Goal: Task Accomplishment & Management: Complete application form

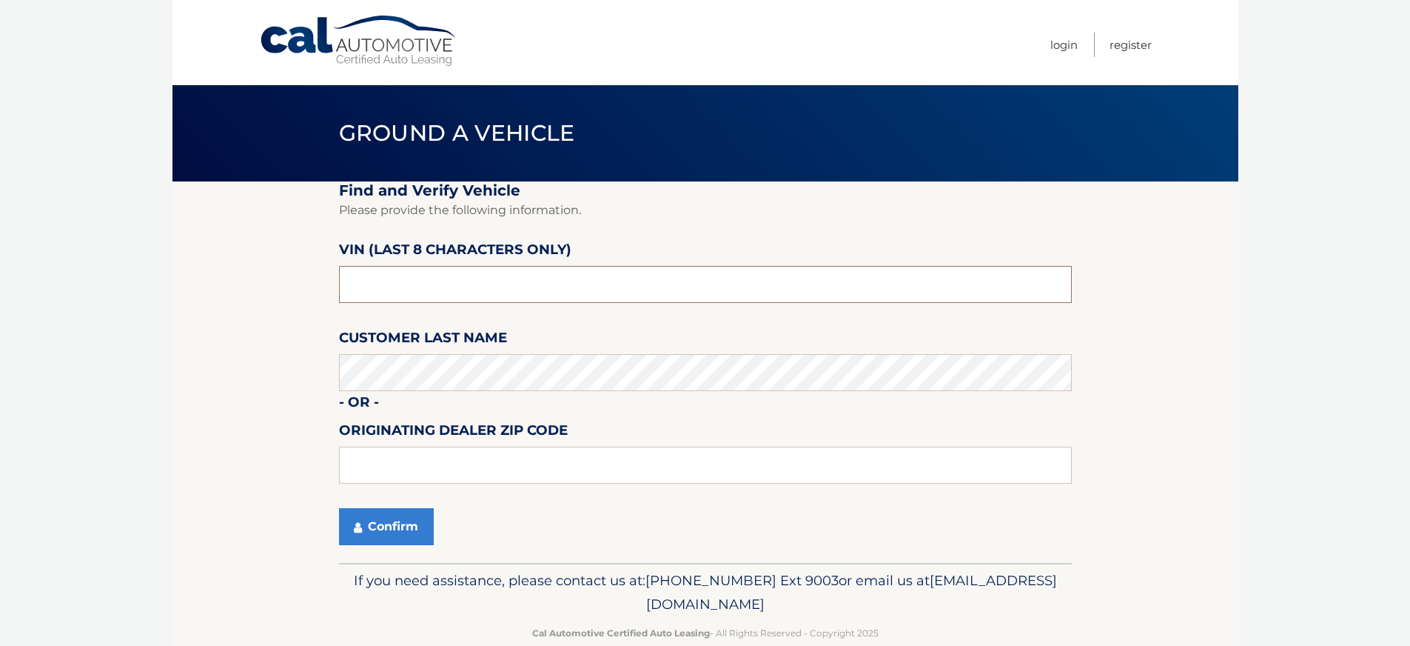
click at [383, 284] on input "text" at bounding box center [705, 284] width 733 height 37
type input "nc189823"
type input "16407"
click at [383, 535] on button "Confirm" at bounding box center [386, 526] width 95 height 37
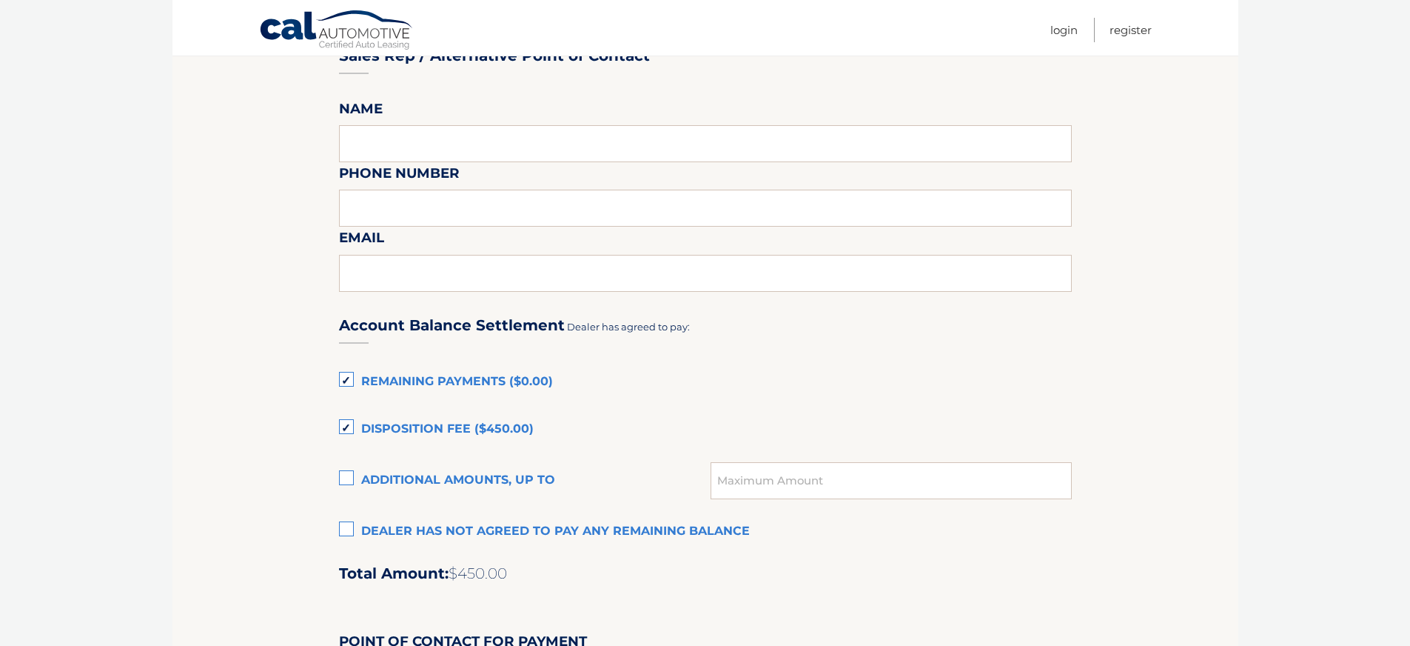
scroll to position [789, 0]
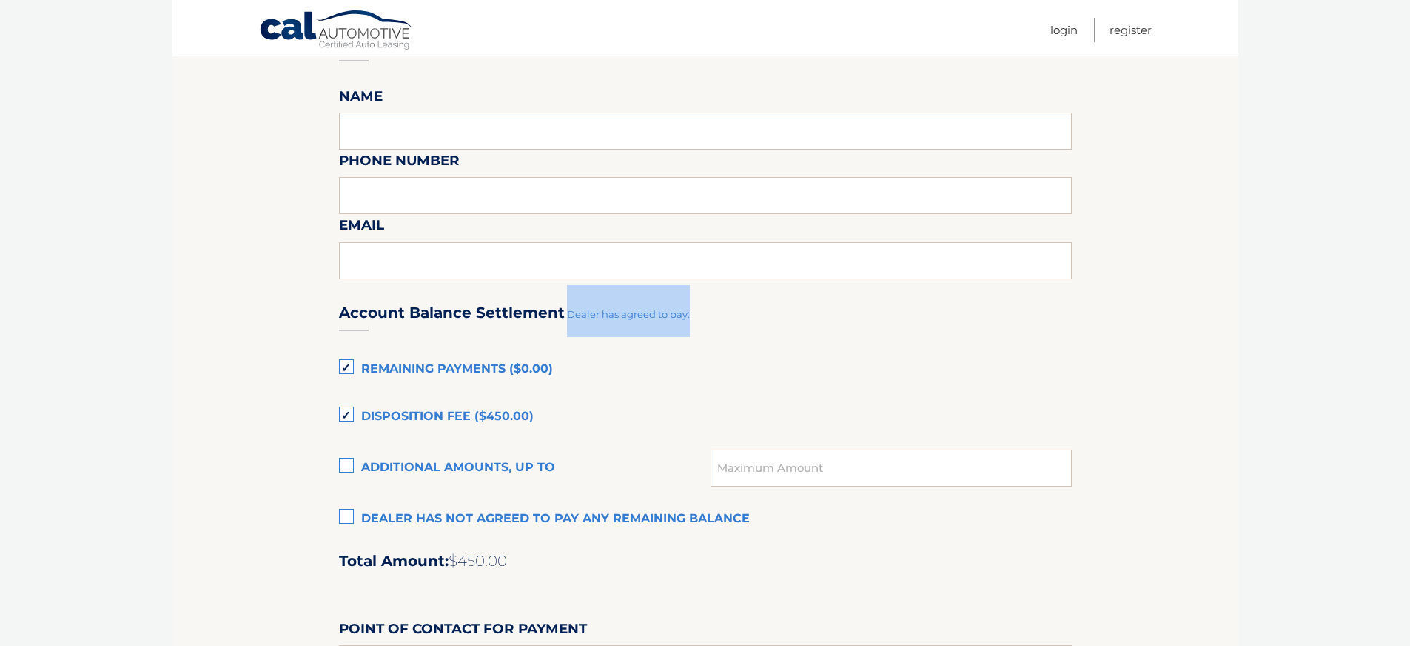
drag, startPoint x: 566, startPoint y: 312, endPoint x: 712, endPoint y: 316, distance: 145.9
click at [712, 316] on div "Account Balance Settlement Dealer has agreed to pay:" at bounding box center [705, 311] width 733 height 52
drag, startPoint x: 712, startPoint y: 316, endPoint x: 565, endPoint y: 311, distance: 147.4
click at [565, 311] on div "Account Balance Settlement Dealer has agreed to pay:" at bounding box center [705, 311] width 733 height 52
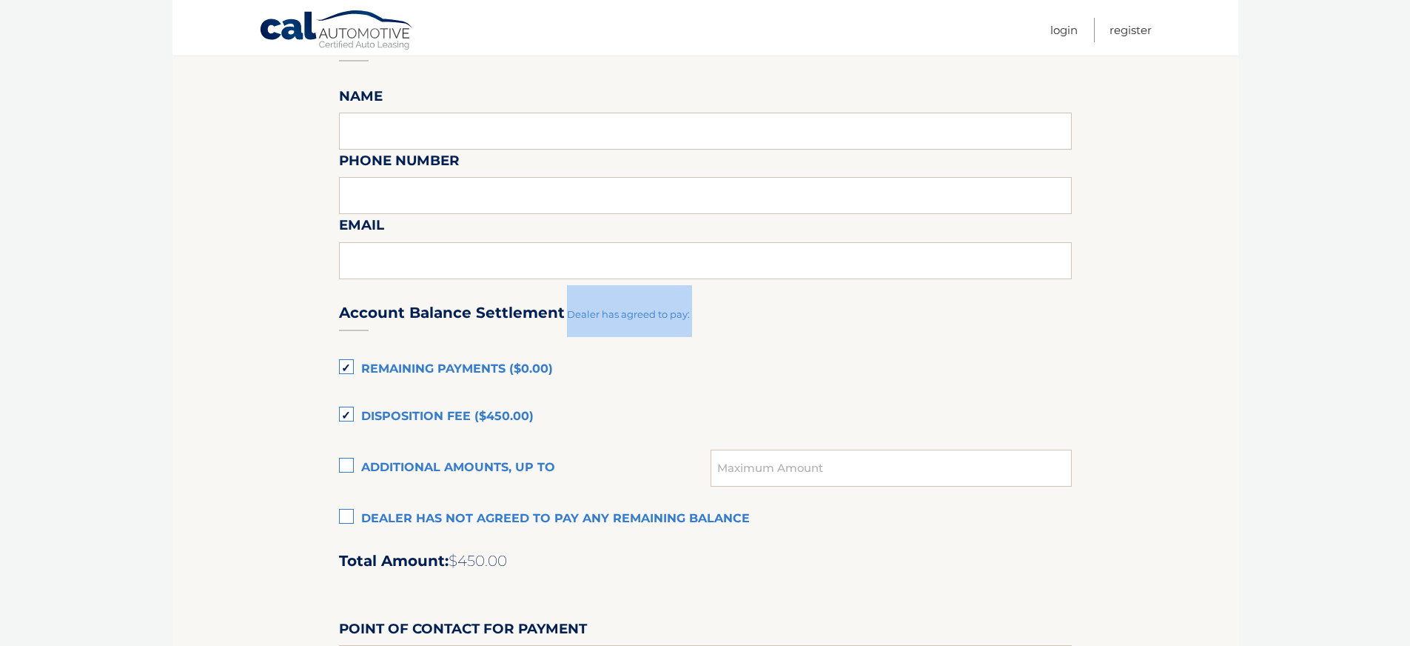
click at [567, 311] on span "Dealer has agreed to pay:" at bounding box center [628, 314] width 123 height 12
click at [569, 314] on span "Dealer has agreed to pay:" at bounding box center [628, 314] width 123 height 12
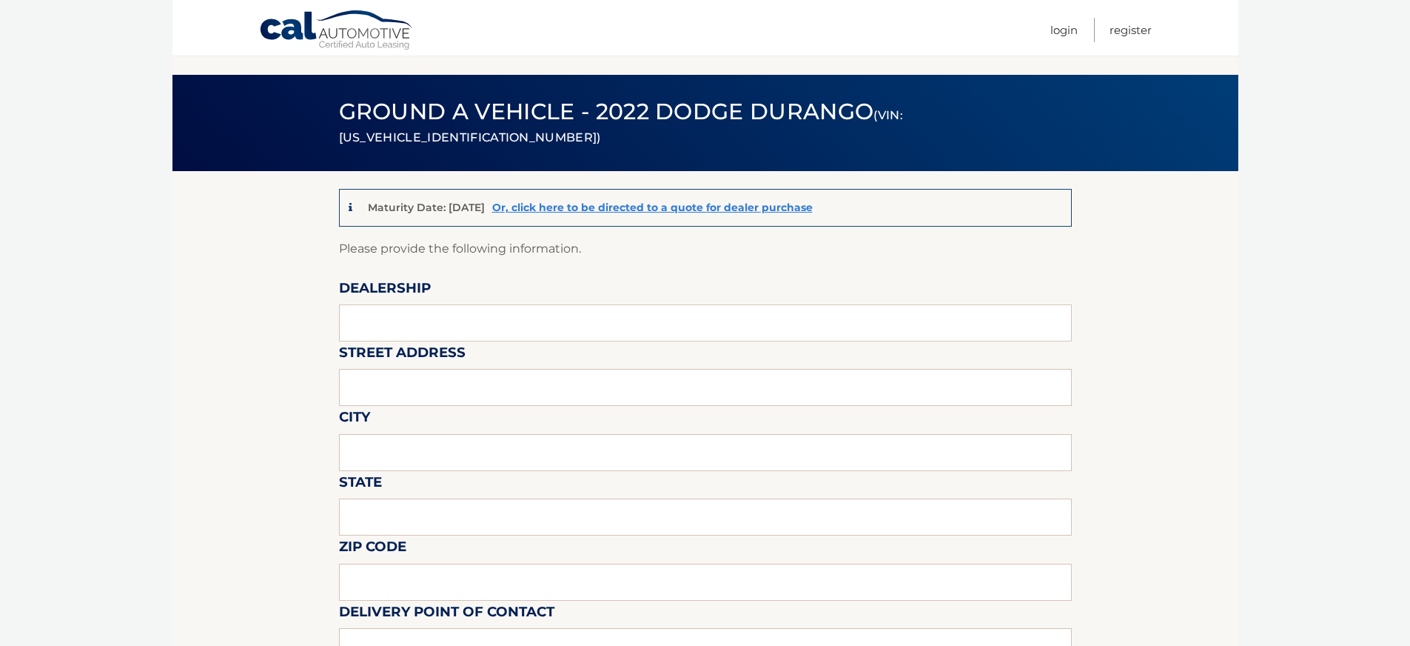
scroll to position [0, 0]
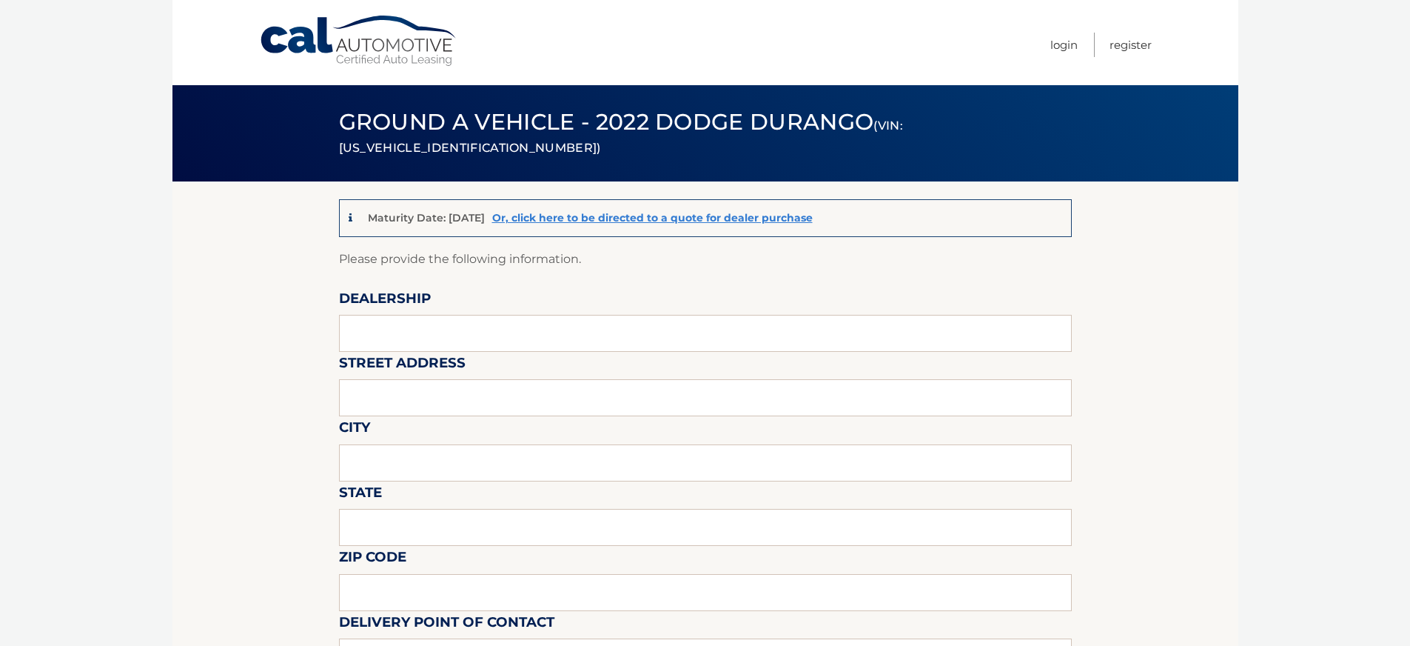
click at [452, 220] on p "Maturity Date: [DATE]" at bounding box center [426, 217] width 117 height 13
click at [459, 214] on p "Maturity Date: [DATE]" at bounding box center [426, 217] width 117 height 13
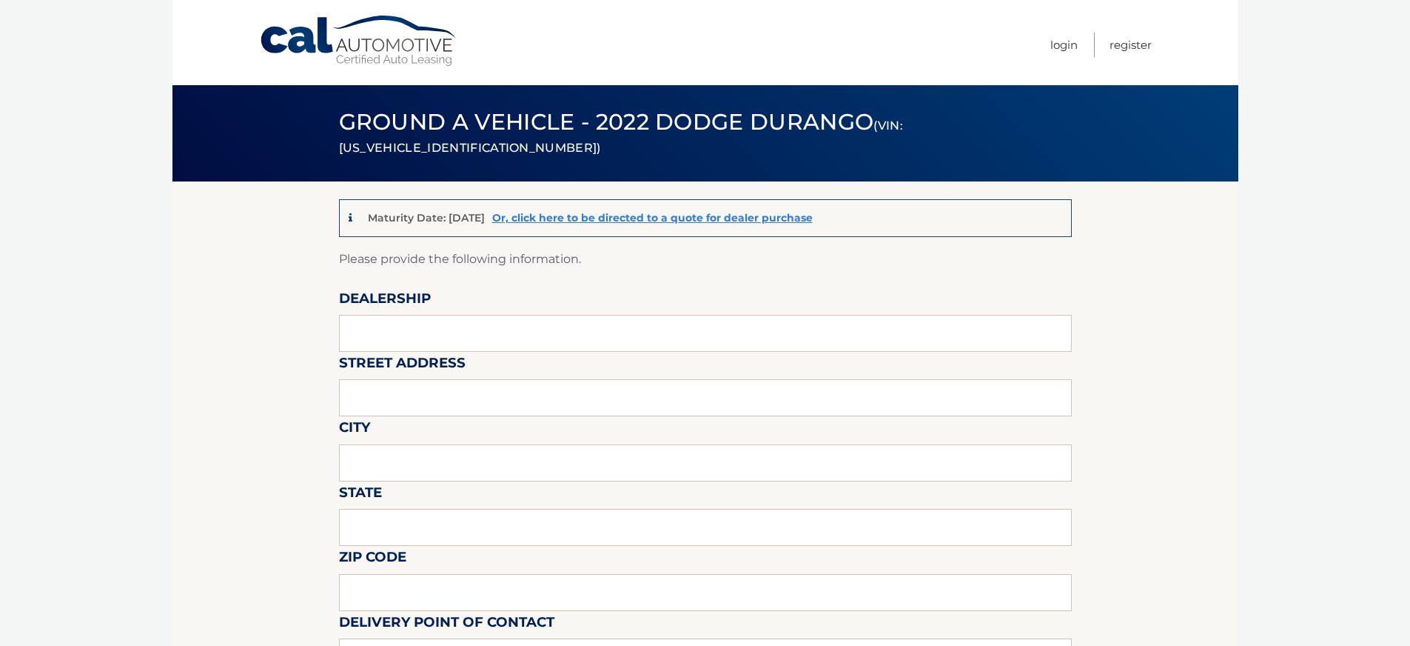
click at [631, 267] on p "Please provide the following information." at bounding box center [705, 259] width 733 height 21
drag, startPoint x: 571, startPoint y: 255, endPoint x: 361, endPoint y: 247, distance: 210.4
click at [361, 249] on p "Please provide the following information." at bounding box center [705, 259] width 733 height 21
click at [459, 216] on p "Maturity Date: [DATE]" at bounding box center [426, 217] width 117 height 13
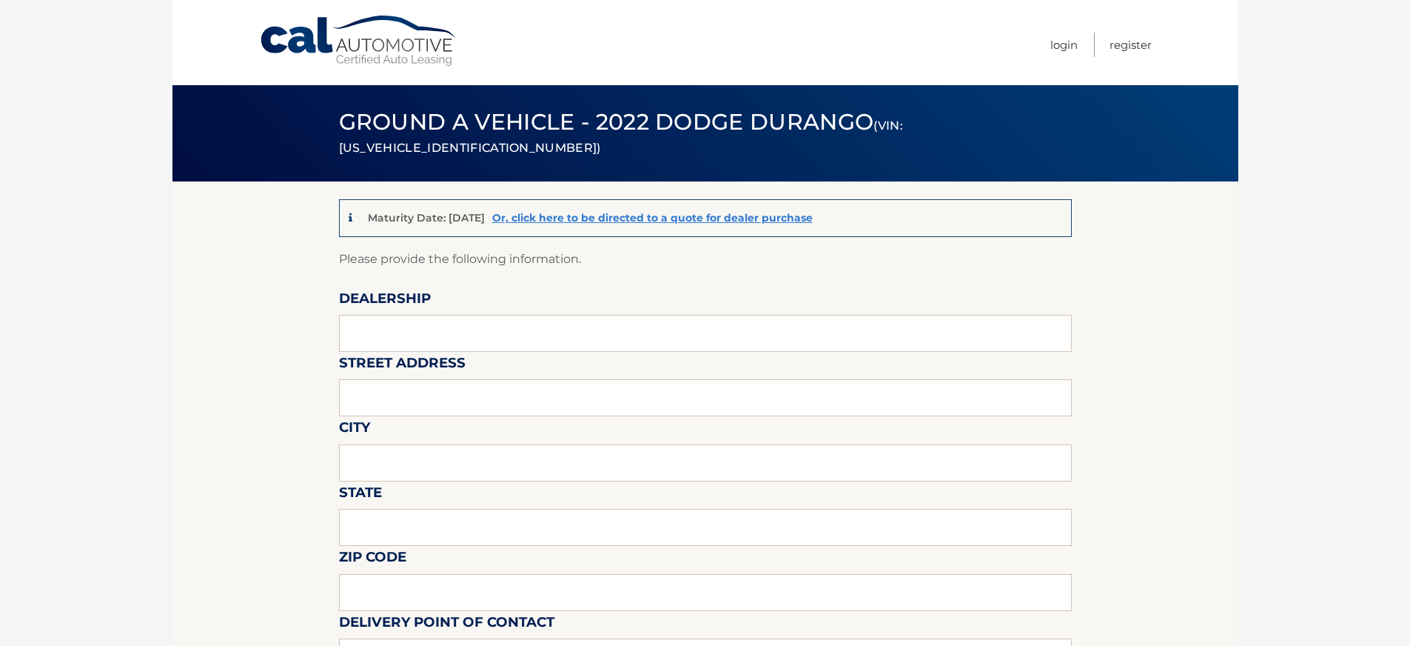
click at [459, 216] on p "Maturity Date: [DATE]" at bounding box center [426, 217] width 117 height 13
